Goal: Task Accomplishment & Management: Use online tool/utility

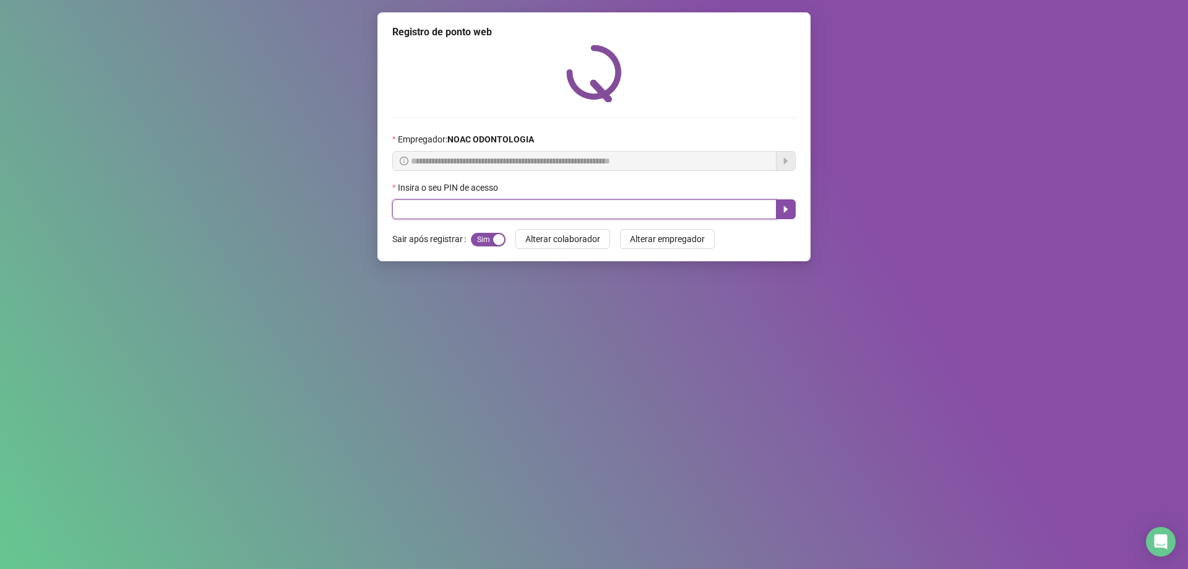
click at [476, 200] on input "text" at bounding box center [584, 209] width 384 height 20
type input "*"
type input "*****"
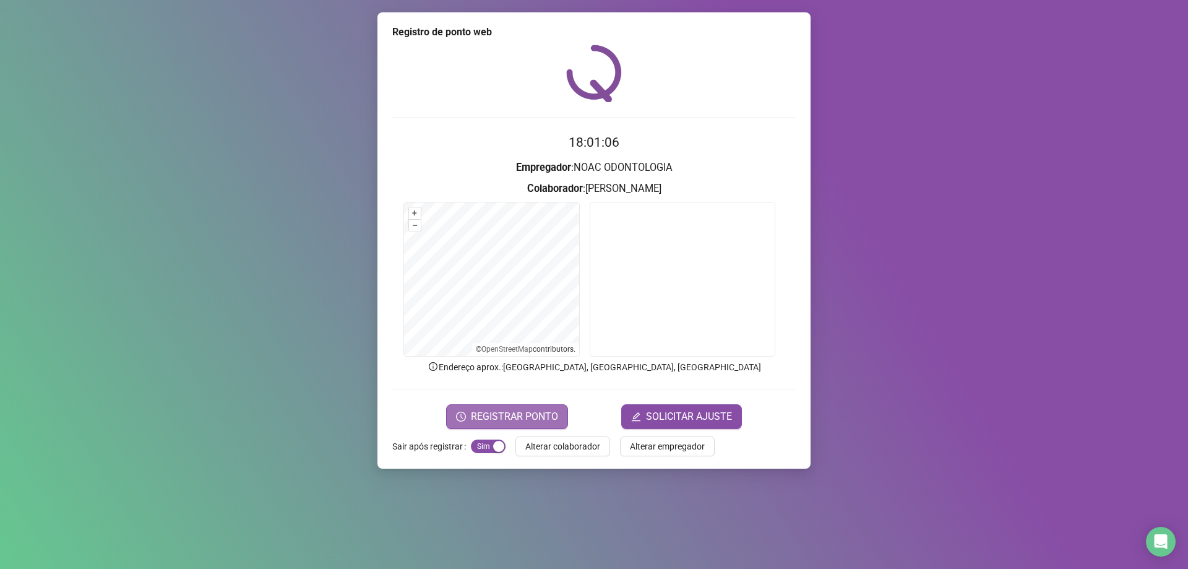
click at [528, 417] on span "REGISTRAR PONTO" at bounding box center [514, 416] width 87 height 15
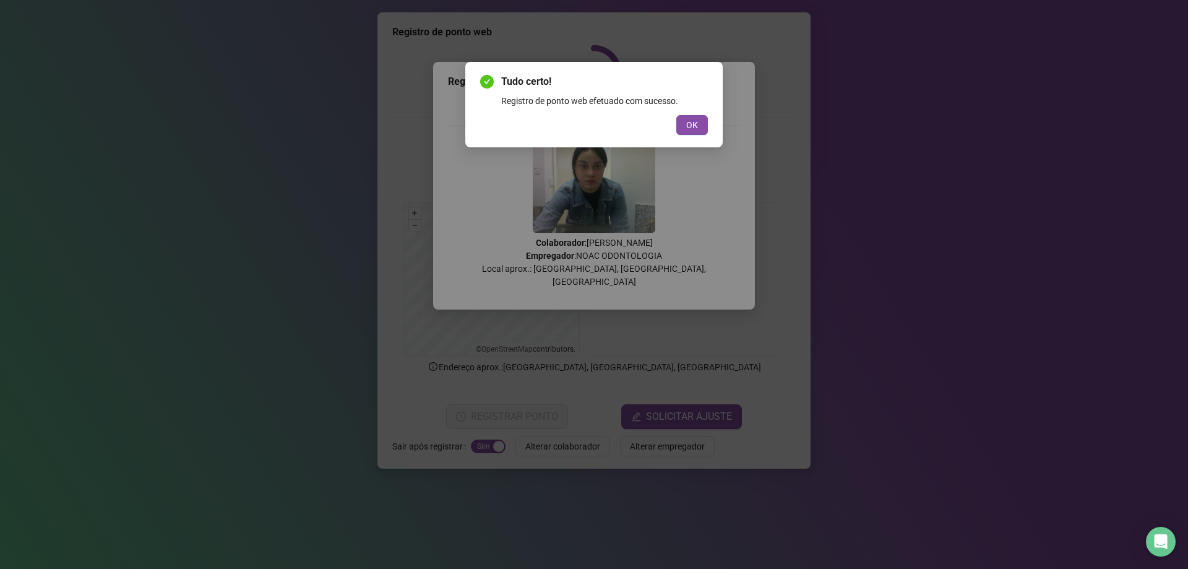
click at [690, 133] on button "OK" at bounding box center [692, 125] width 32 height 20
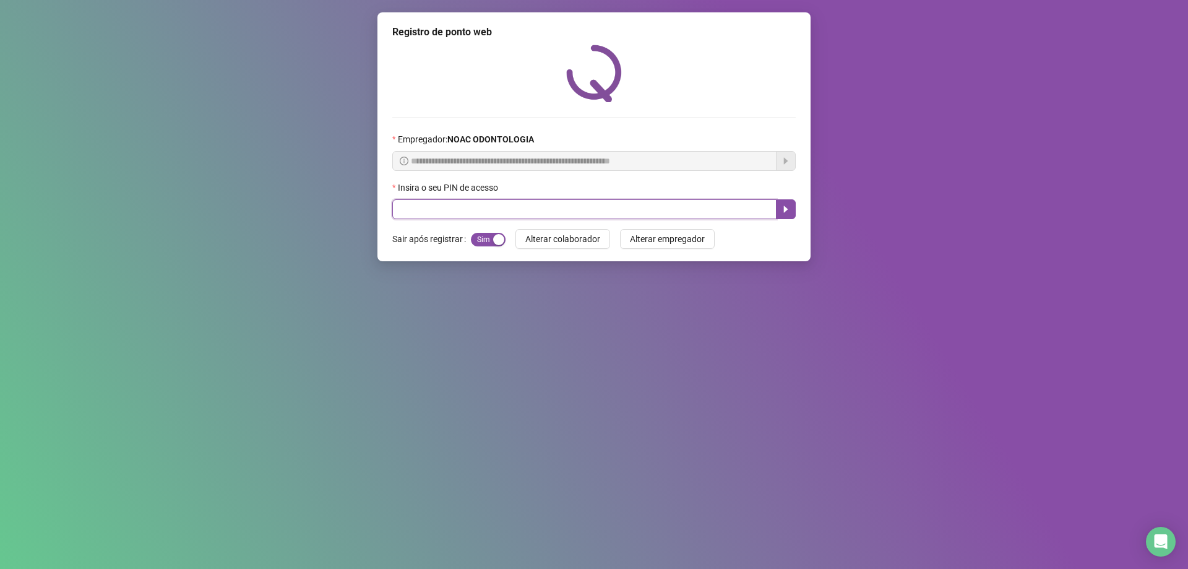
click at [405, 209] on input "text" at bounding box center [584, 209] width 384 height 20
type input "*****"
click at [781, 206] on icon "caret-right" at bounding box center [786, 209] width 10 height 10
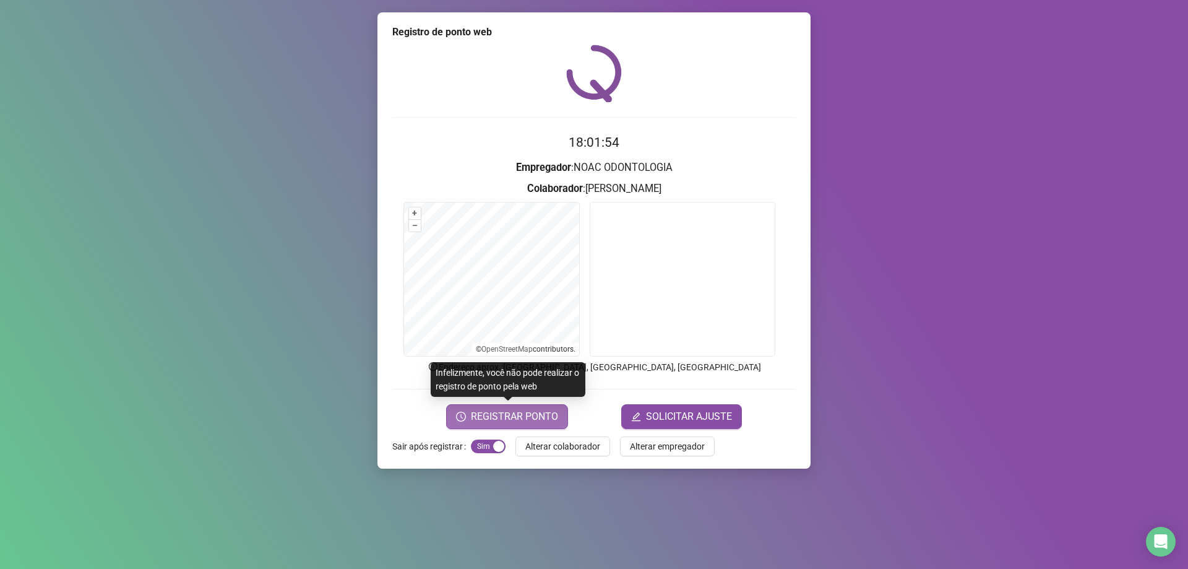
click at [528, 416] on span "REGISTRAR PONTO" at bounding box center [514, 416] width 87 height 15
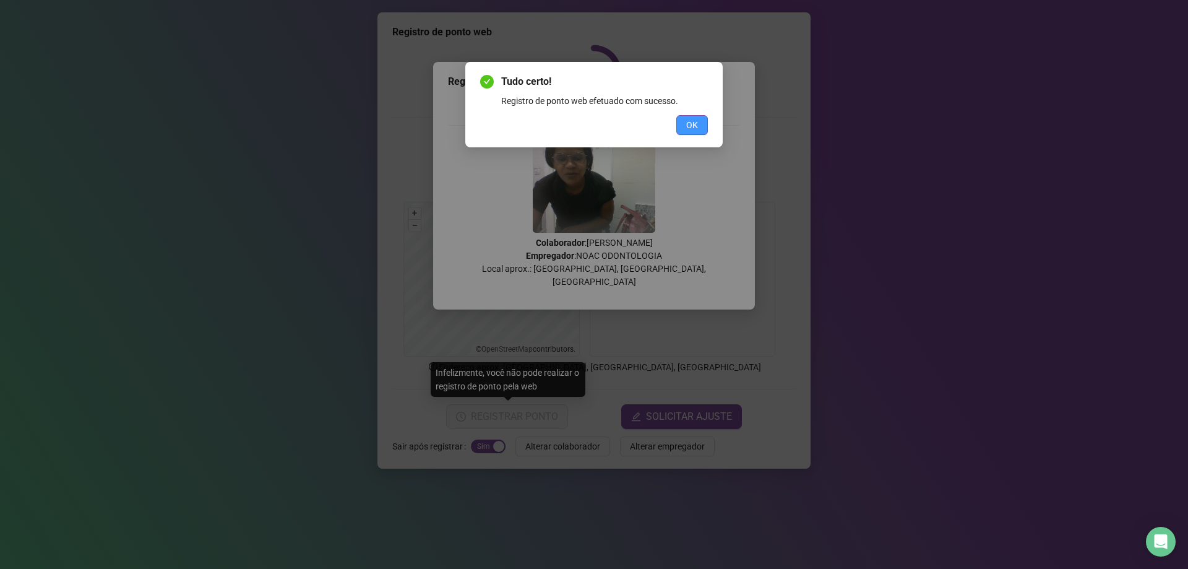
click at [690, 127] on span "OK" at bounding box center [692, 125] width 12 height 14
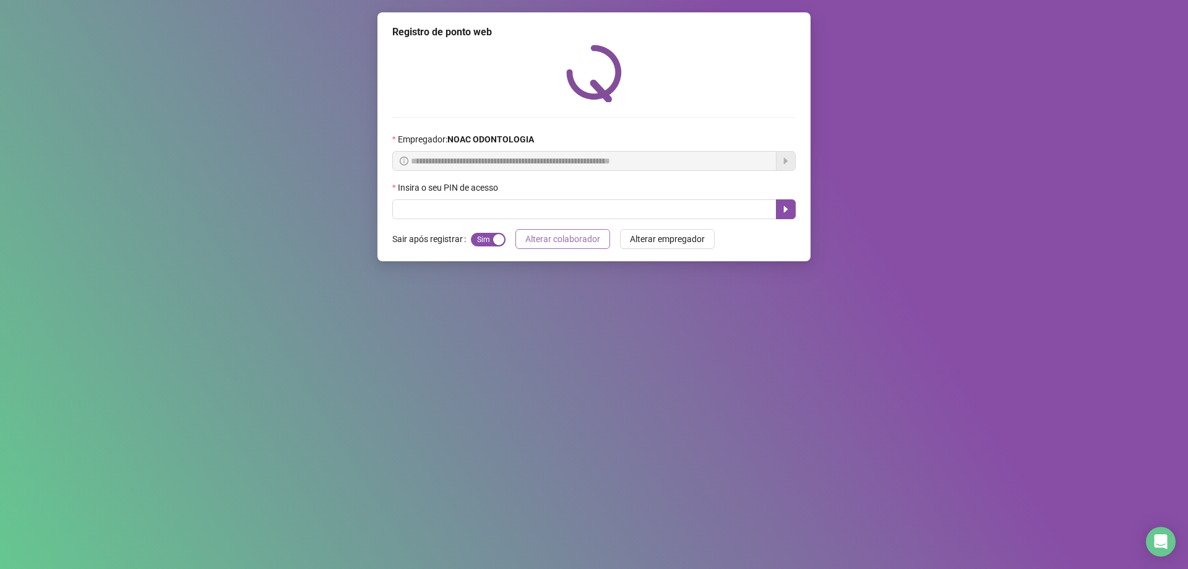
click at [564, 244] on span "Alterar colaborador" at bounding box center [562, 239] width 75 height 14
click at [477, 205] on input "text" at bounding box center [584, 209] width 384 height 20
type input "*****"
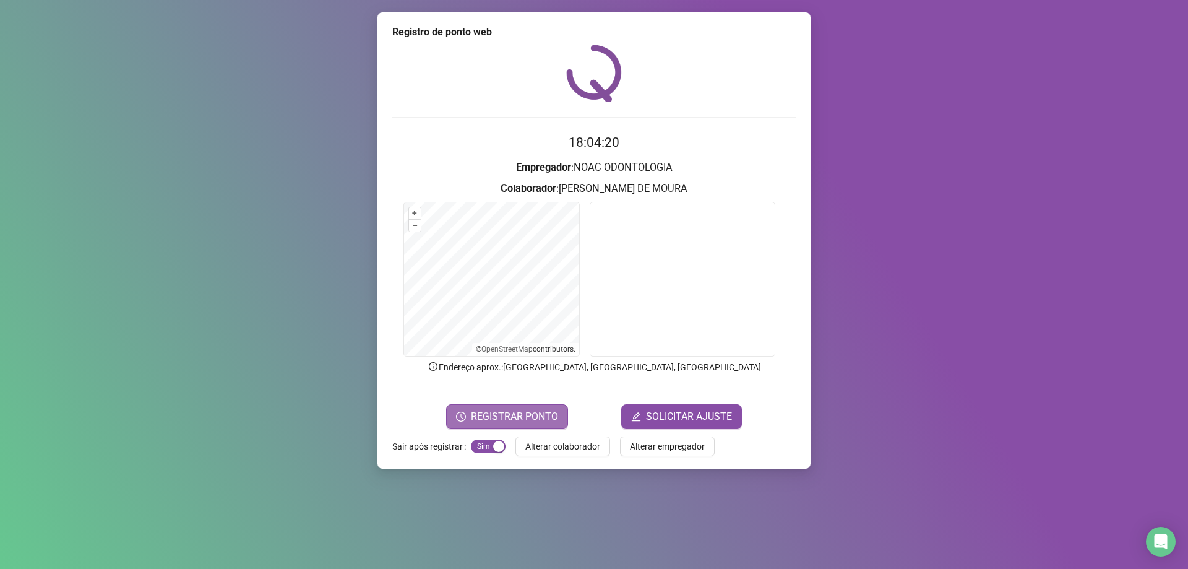
click at [530, 409] on span "REGISTRAR PONTO" at bounding box center [514, 416] width 87 height 15
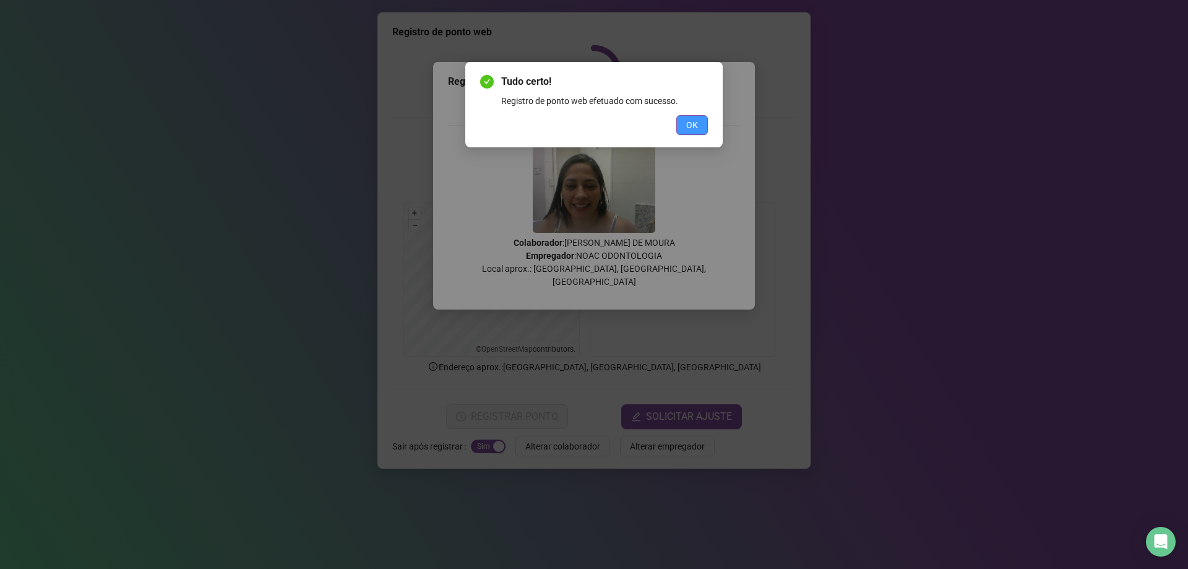
click at [702, 119] on button "OK" at bounding box center [692, 125] width 32 height 20
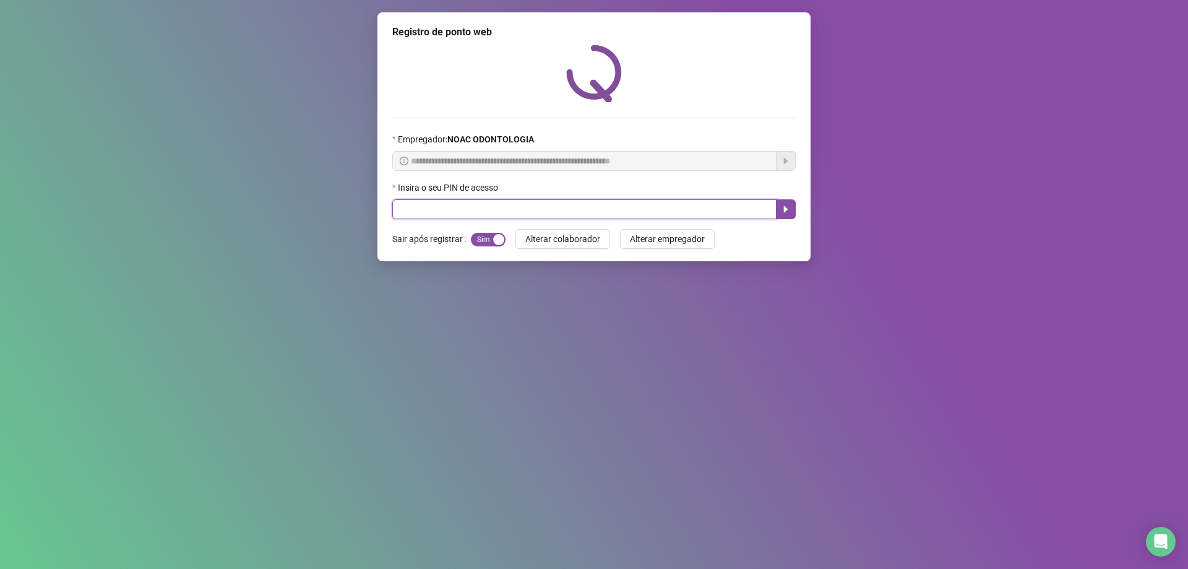
click at [465, 204] on input "text" at bounding box center [584, 209] width 384 height 20
type input "*****"
click at [788, 212] on icon "caret-right" at bounding box center [786, 209] width 10 height 10
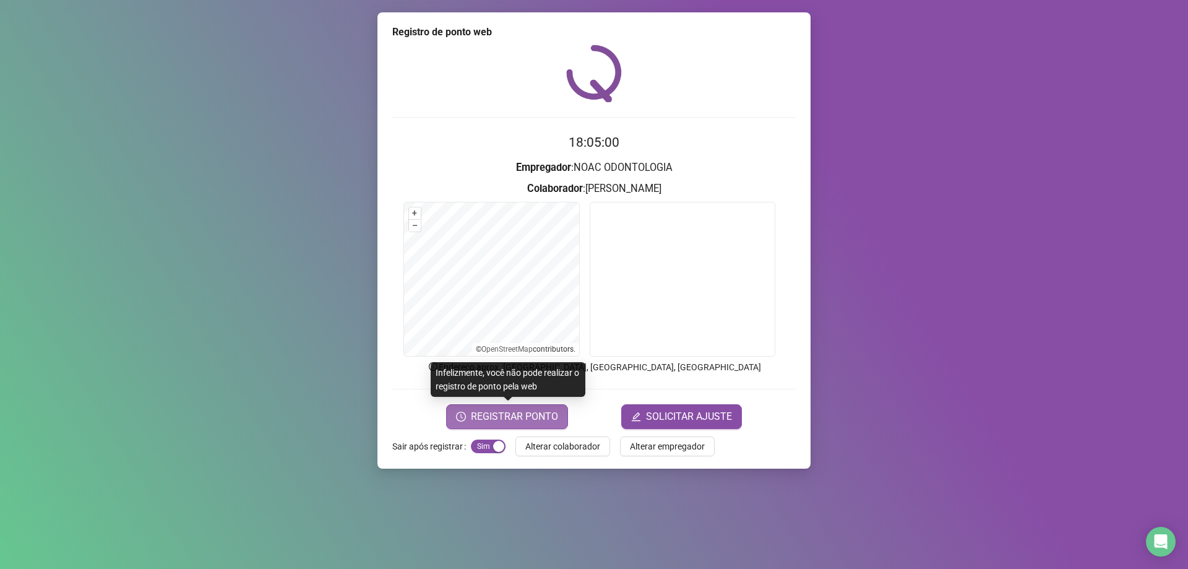
click at [524, 414] on span "REGISTRAR PONTO" at bounding box center [514, 416] width 87 height 15
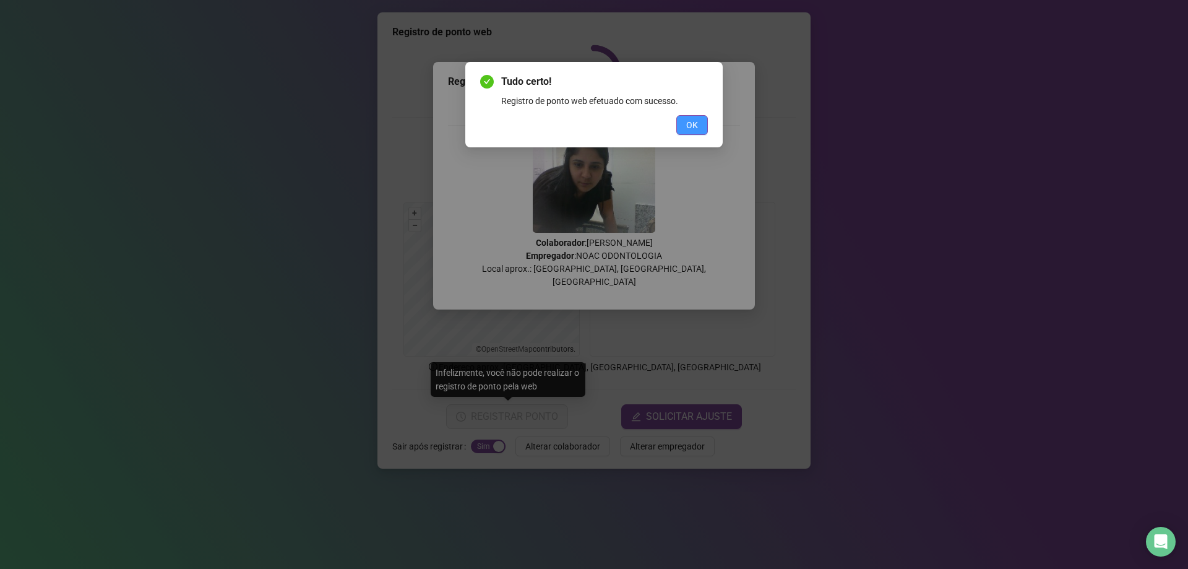
click at [700, 123] on button "OK" at bounding box center [692, 125] width 32 height 20
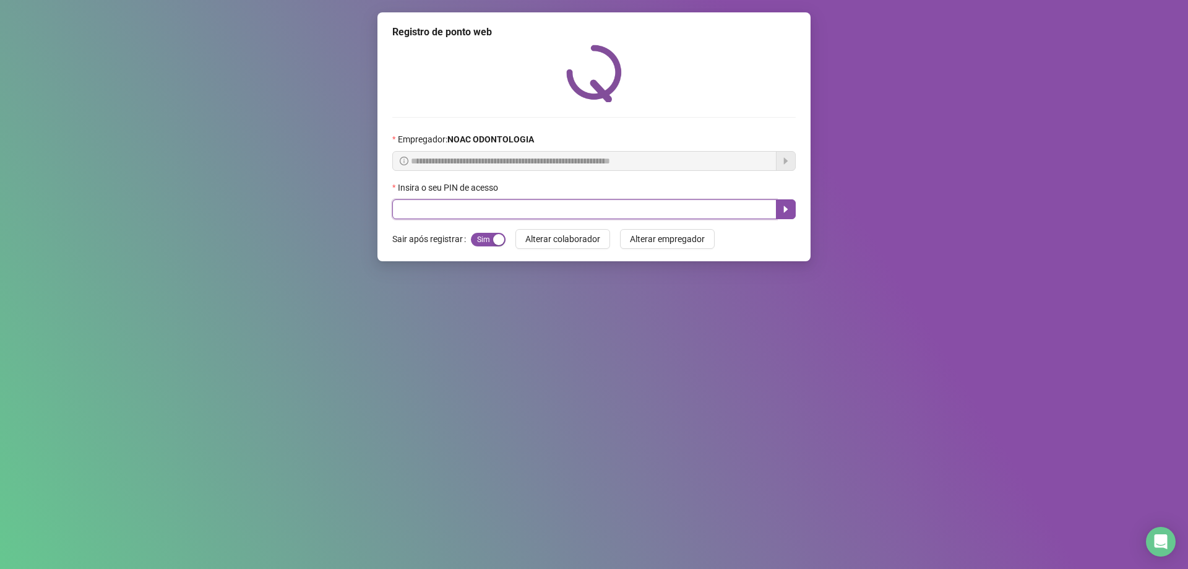
click at [480, 204] on input "text" at bounding box center [584, 209] width 384 height 20
